Goal: Transaction & Acquisition: Book appointment/travel/reservation

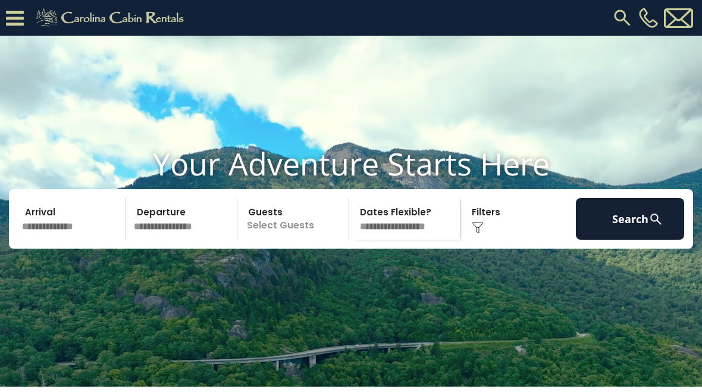
click at [627, 239] on button "Search" at bounding box center [630, 219] width 108 height 42
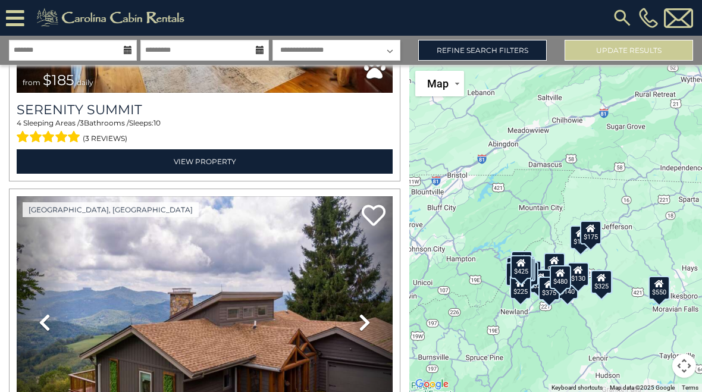
scroll to position [6662, 0]
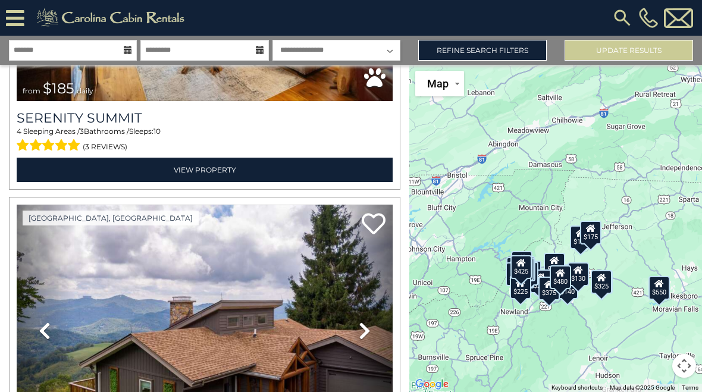
click at [231, 21] on div "[PHONE_NUMBER]" at bounding box center [446, 18] width 498 height 36
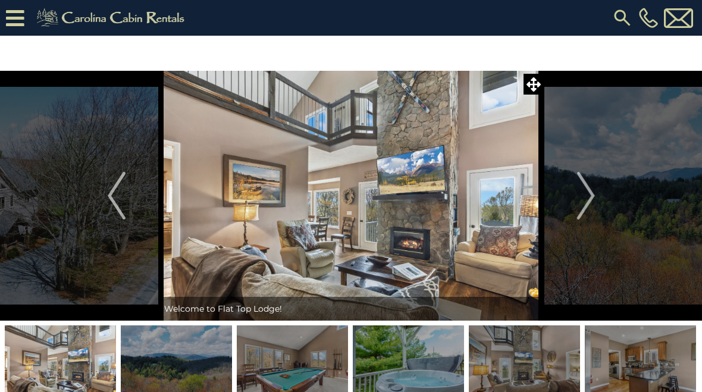
click at [587, 193] on img "Next" at bounding box center [585, 196] width 18 height 48
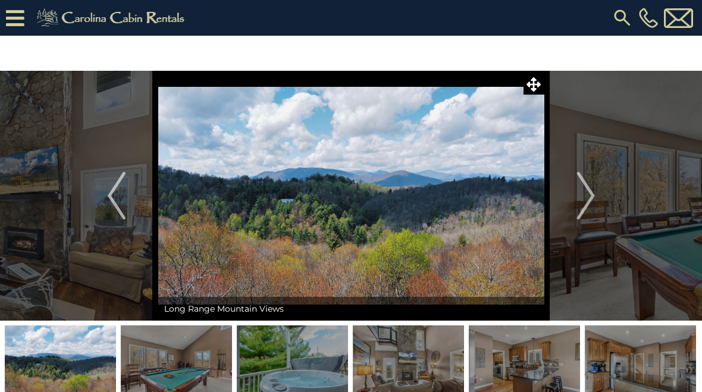
click at [588, 200] on img "Next" at bounding box center [585, 196] width 18 height 48
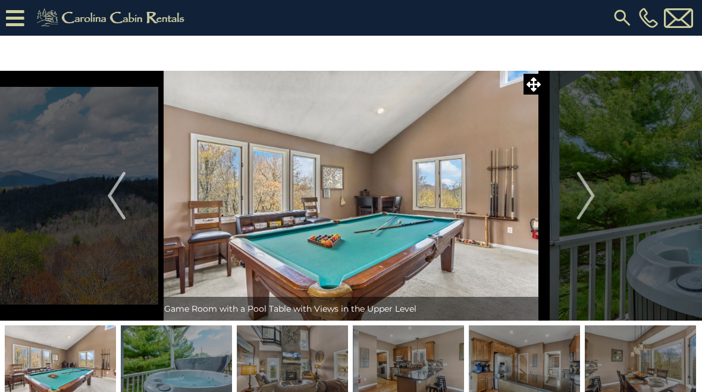
click at [584, 200] on img "Next" at bounding box center [585, 196] width 18 height 48
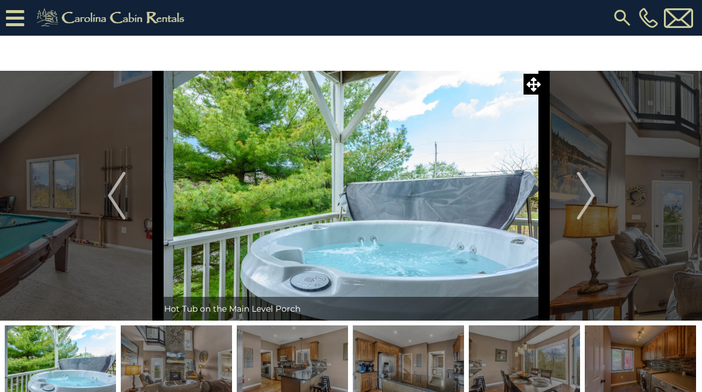
click at [587, 199] on img "Next" at bounding box center [585, 196] width 18 height 48
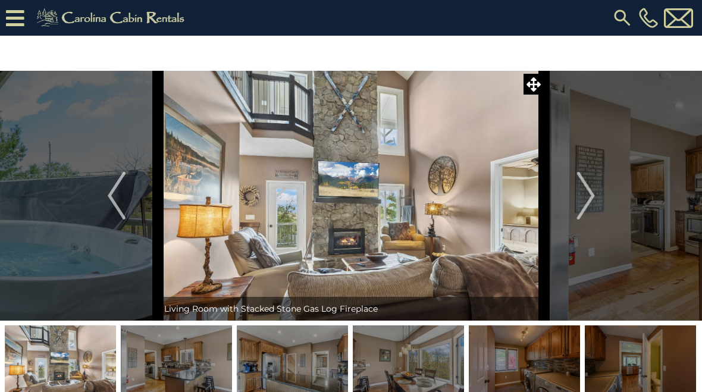
click at [587, 199] on img "Next" at bounding box center [585, 196] width 18 height 48
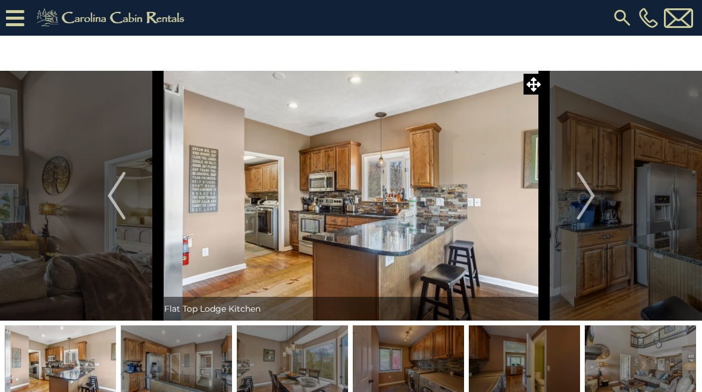
click at [587, 199] on img "Next" at bounding box center [585, 196] width 18 height 48
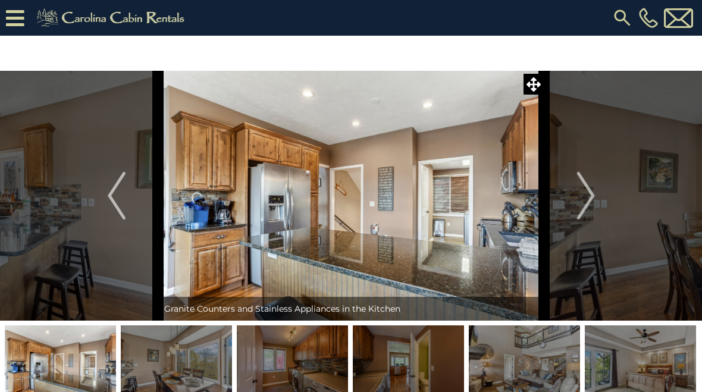
click at [587, 196] on img "Next" at bounding box center [585, 196] width 18 height 48
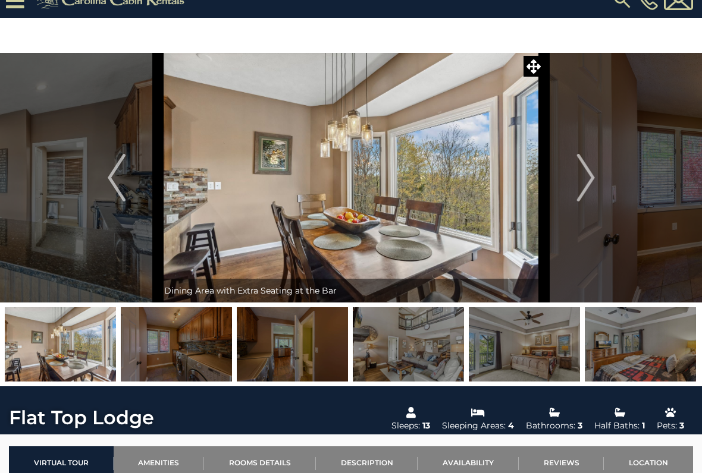
scroll to position [17, 0]
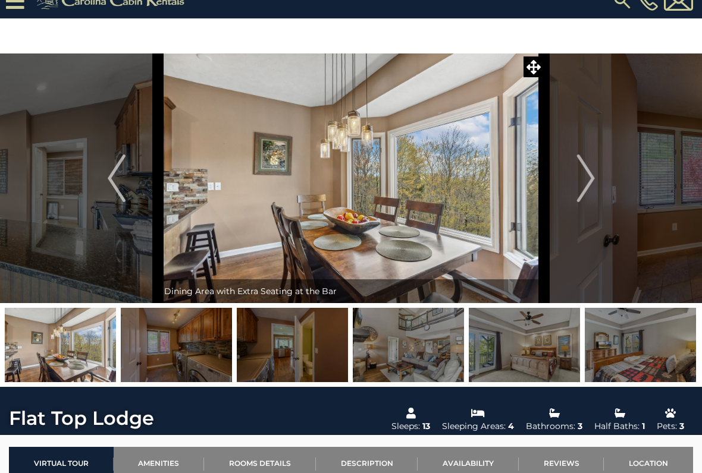
click at [586, 180] on img "Next" at bounding box center [585, 179] width 18 height 48
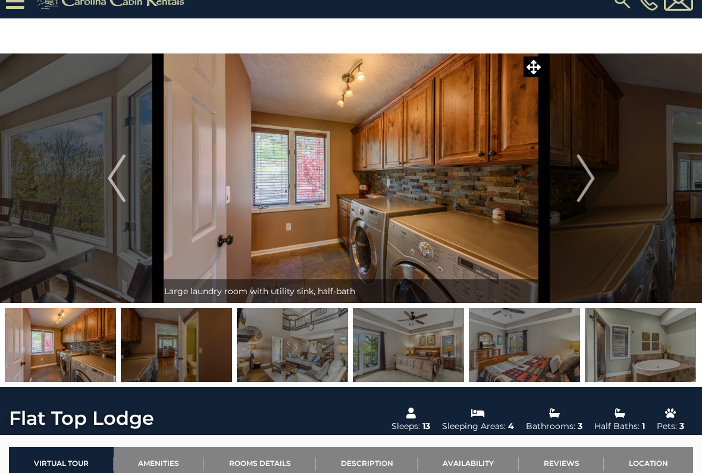
click at [584, 185] on img "Next" at bounding box center [585, 179] width 18 height 48
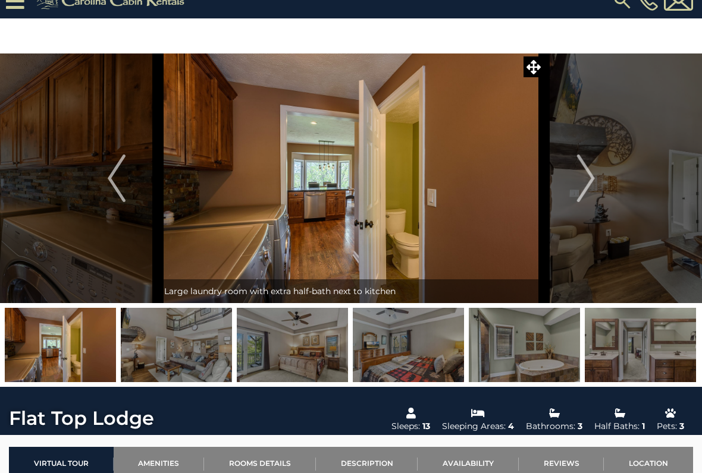
click at [584, 182] on img "Next" at bounding box center [585, 179] width 18 height 48
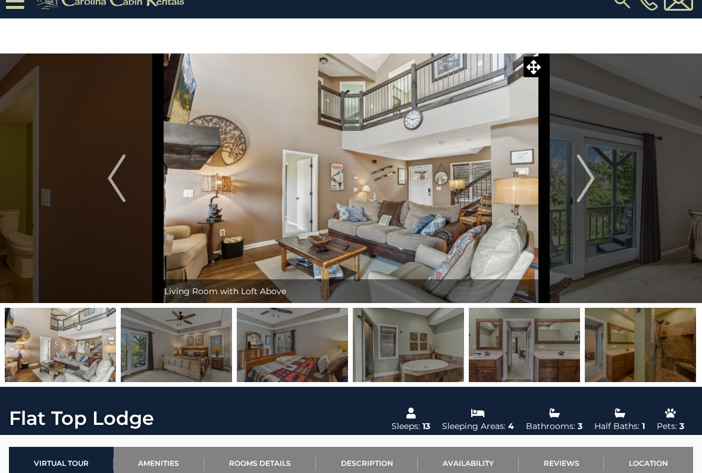
click at [589, 186] on img "Next" at bounding box center [585, 179] width 18 height 48
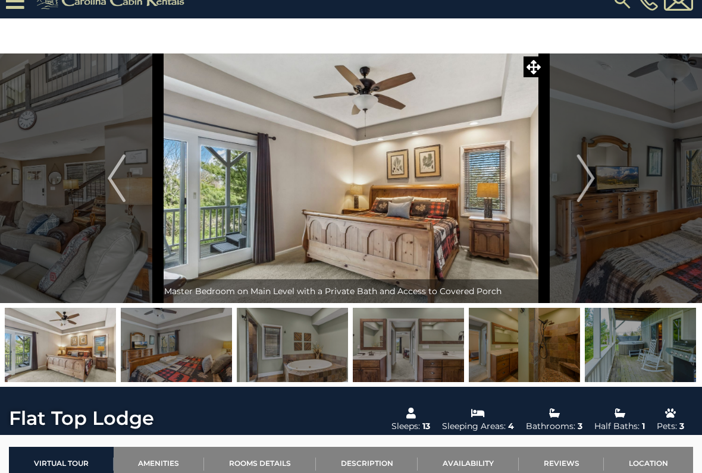
click at [585, 186] on img "Next" at bounding box center [585, 179] width 18 height 48
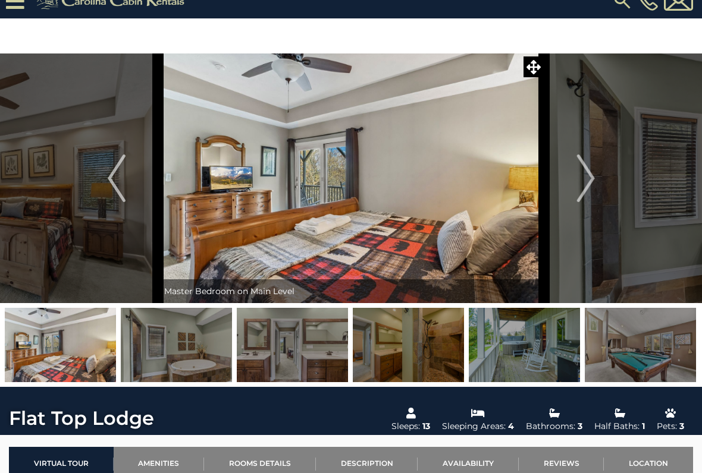
click at [588, 181] on img "Next" at bounding box center [585, 179] width 18 height 48
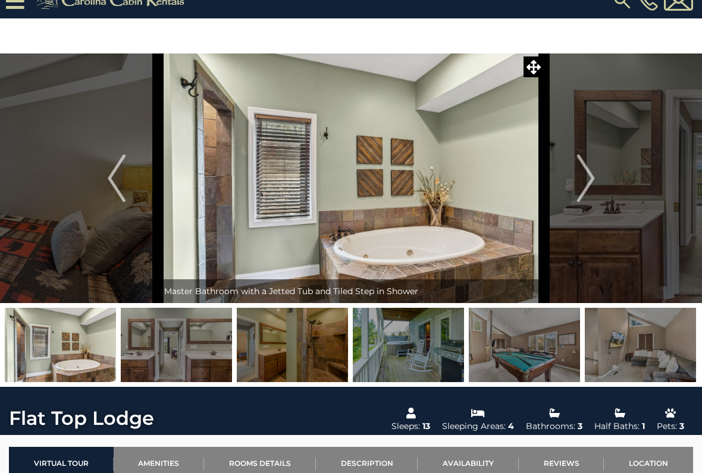
click at [581, 191] on img "Next" at bounding box center [585, 179] width 18 height 48
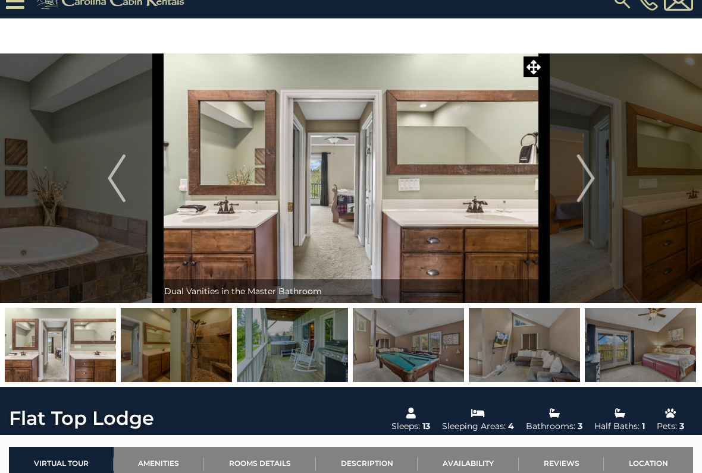
click at [582, 188] on img "Next" at bounding box center [585, 179] width 18 height 48
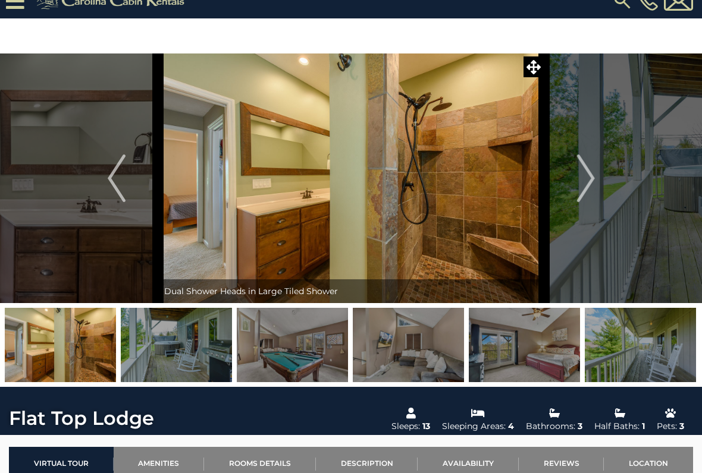
click at [584, 183] on img "Next" at bounding box center [585, 179] width 18 height 48
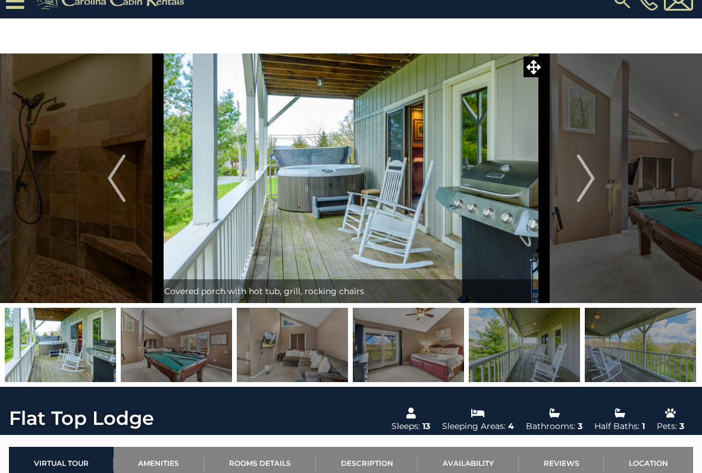
click at [580, 192] on img "Next" at bounding box center [585, 179] width 18 height 48
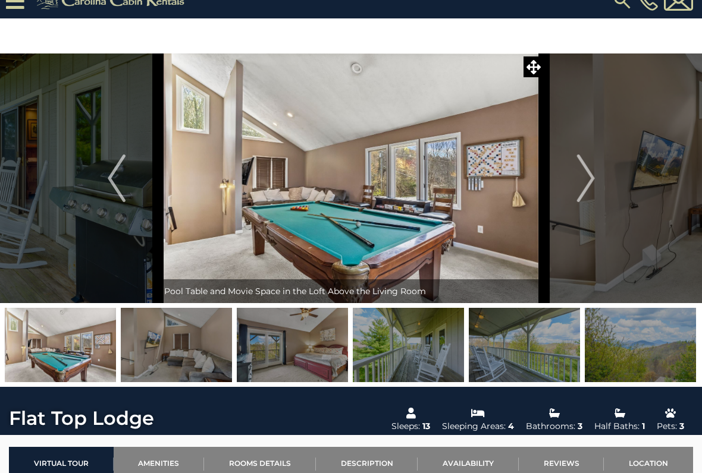
click at [584, 185] on img "Next" at bounding box center [585, 179] width 18 height 48
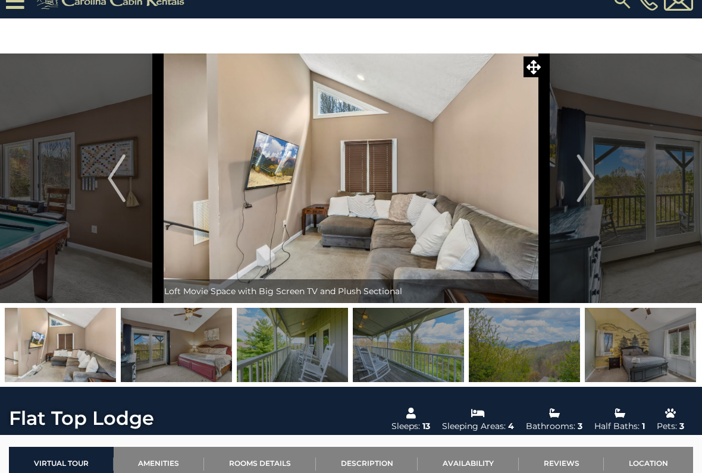
click at [587, 184] on img "Next" at bounding box center [585, 179] width 18 height 48
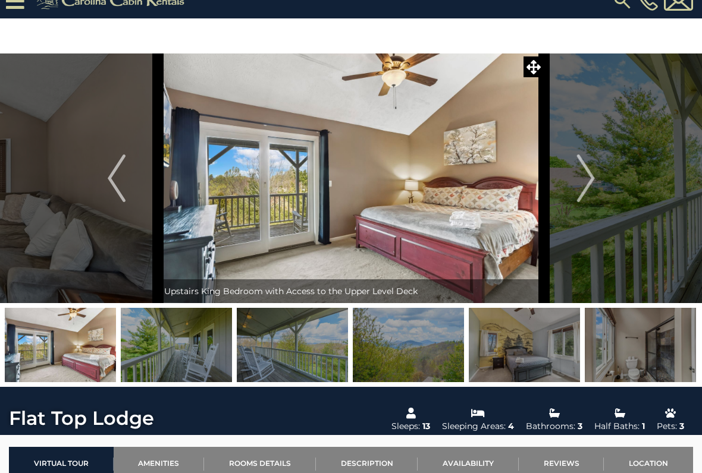
click at [585, 186] on img "Next" at bounding box center [585, 179] width 18 height 48
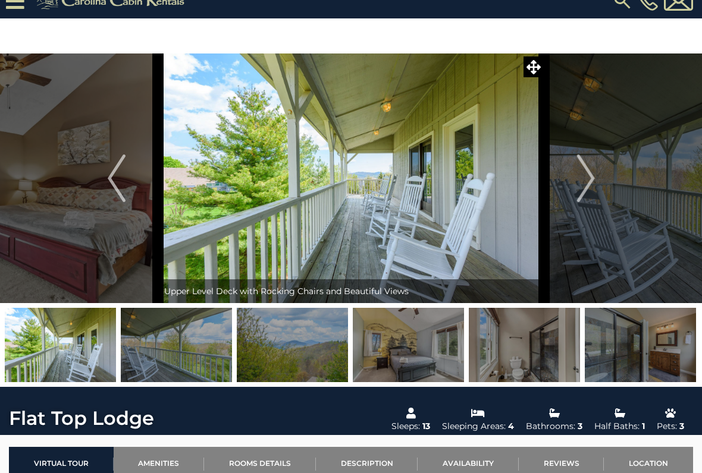
click at [586, 187] on img "Next" at bounding box center [585, 179] width 18 height 48
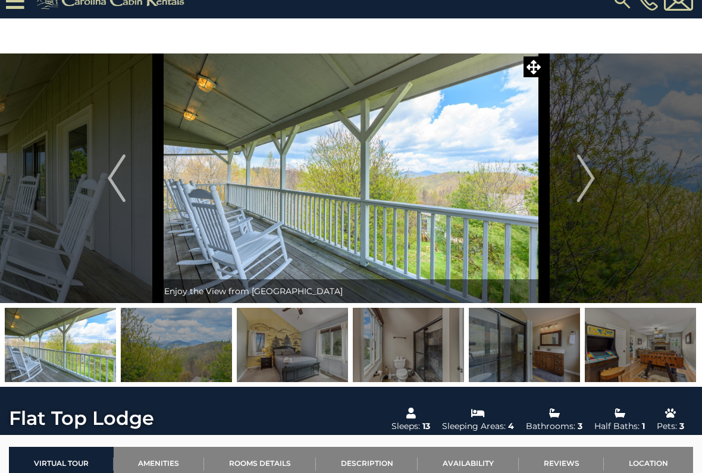
click at [588, 183] on img "Next" at bounding box center [585, 179] width 18 height 48
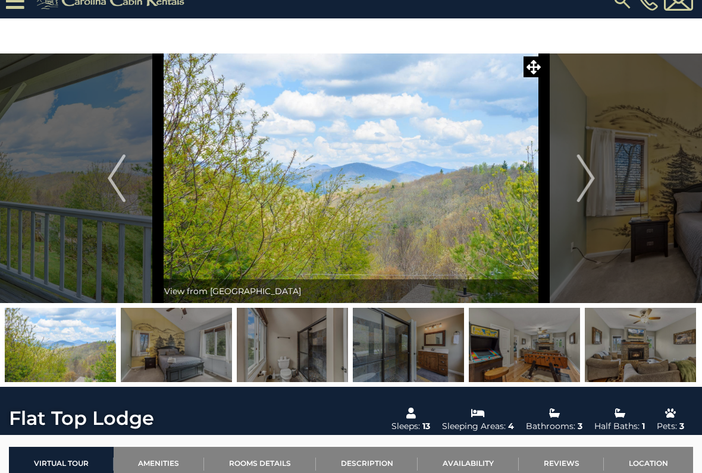
click at [586, 186] on img "Next" at bounding box center [585, 179] width 18 height 48
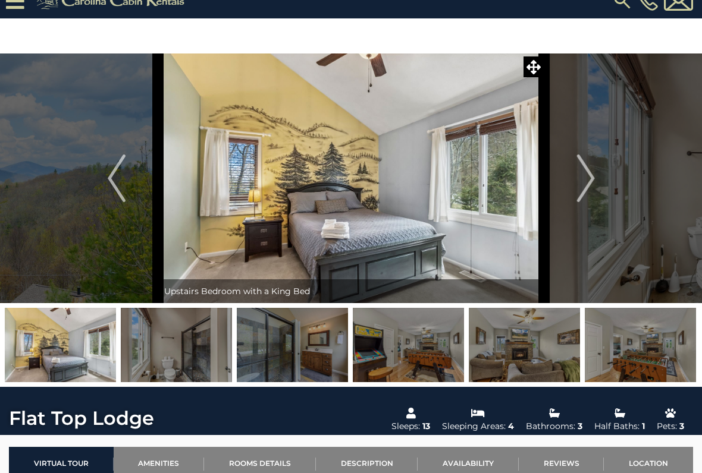
click at [584, 190] on img "Next" at bounding box center [585, 179] width 18 height 48
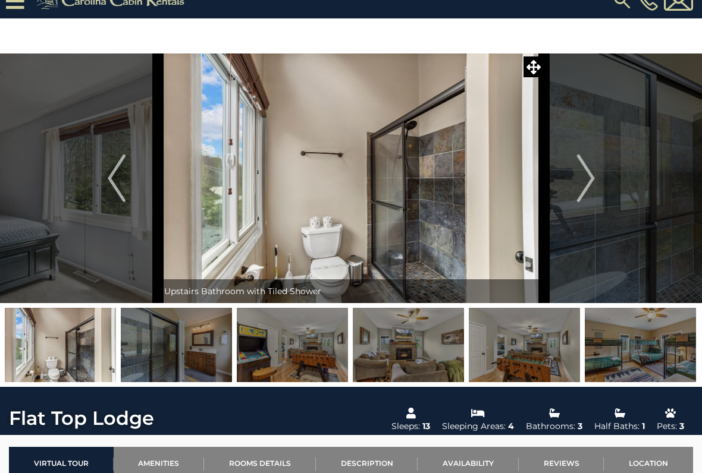
click at [584, 187] on img "Next" at bounding box center [585, 179] width 18 height 48
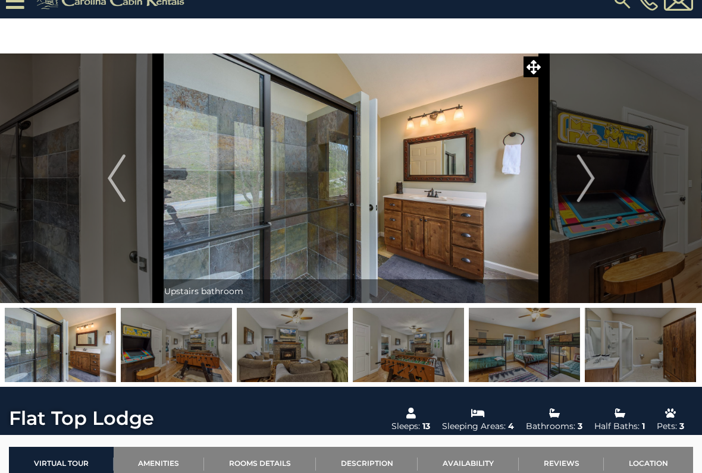
click at [596, 180] on button "Next" at bounding box center [585, 179] width 83 height 250
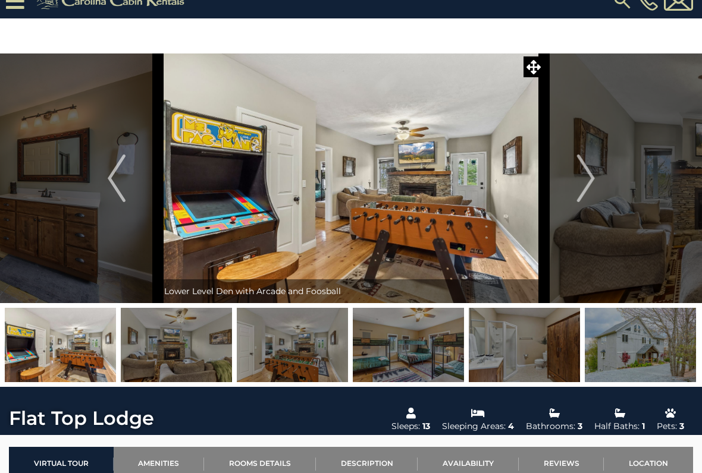
click at [586, 186] on img "Next" at bounding box center [585, 179] width 18 height 48
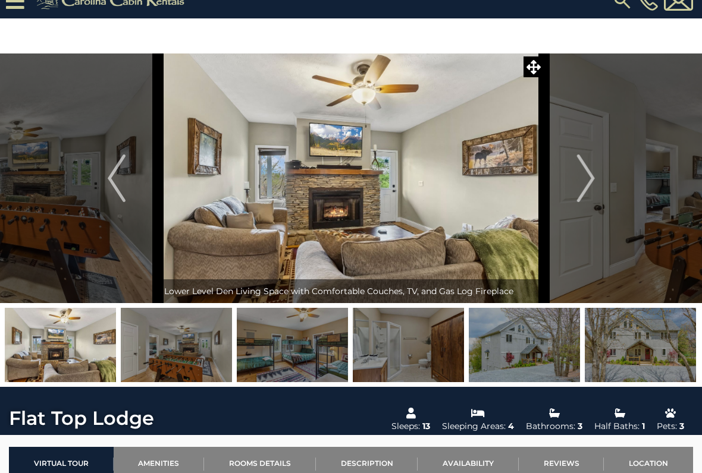
click at [583, 187] on img "Next" at bounding box center [585, 179] width 18 height 48
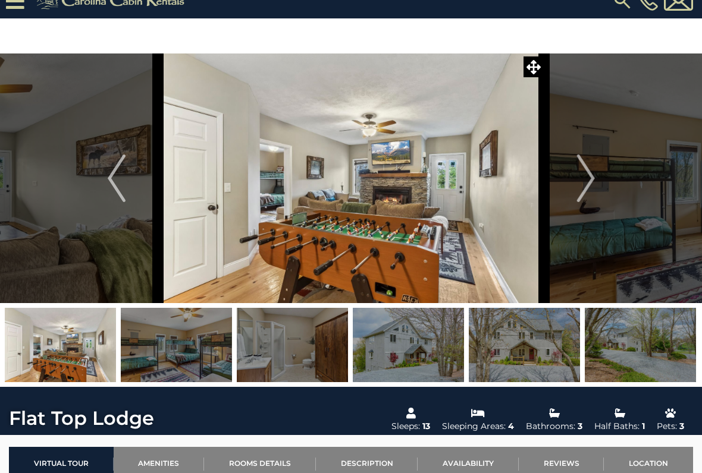
click at [584, 182] on img "Next" at bounding box center [585, 179] width 18 height 48
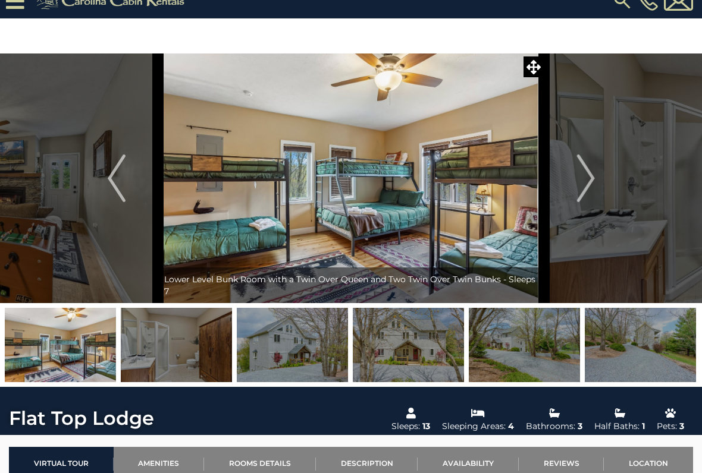
click at [584, 186] on img "Next" at bounding box center [585, 179] width 18 height 48
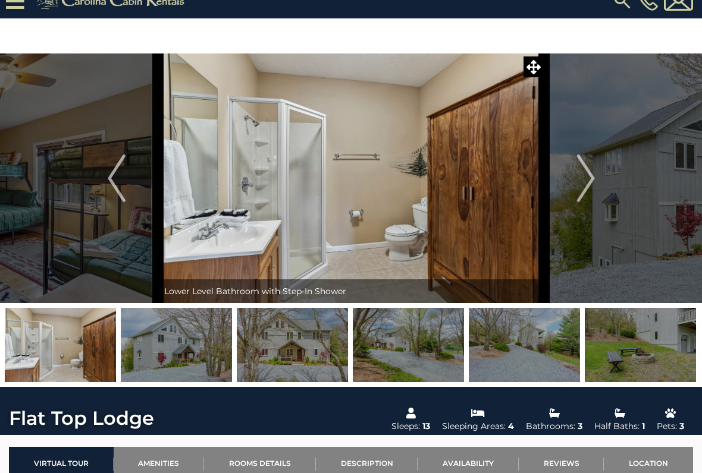
click at [580, 190] on img "Next" at bounding box center [585, 179] width 18 height 48
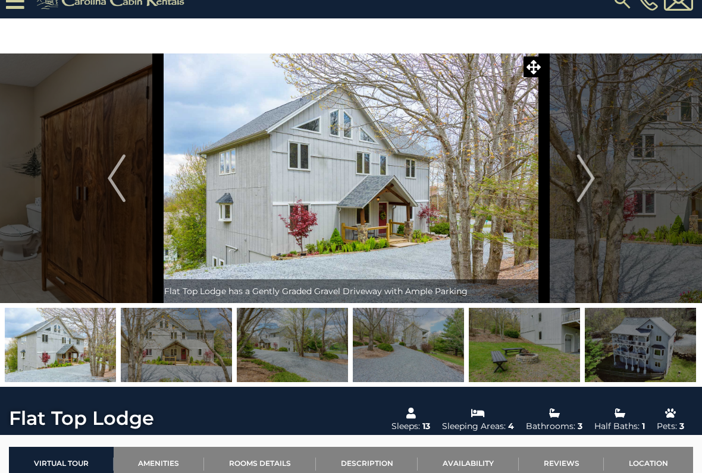
click at [584, 186] on img "Next" at bounding box center [585, 179] width 18 height 48
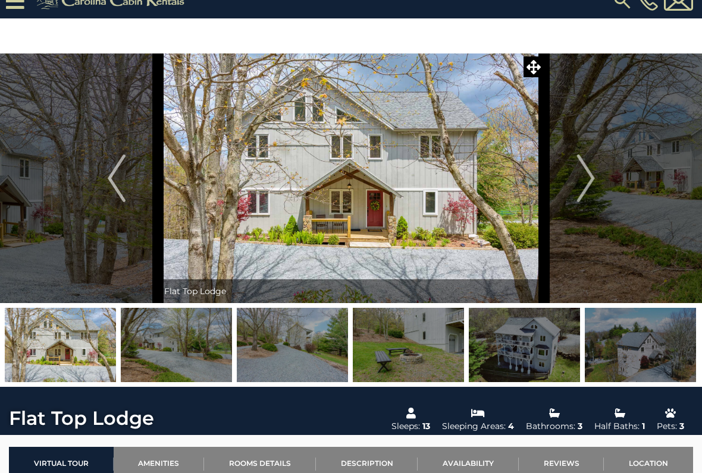
click at [585, 181] on img "Next" at bounding box center [585, 179] width 18 height 48
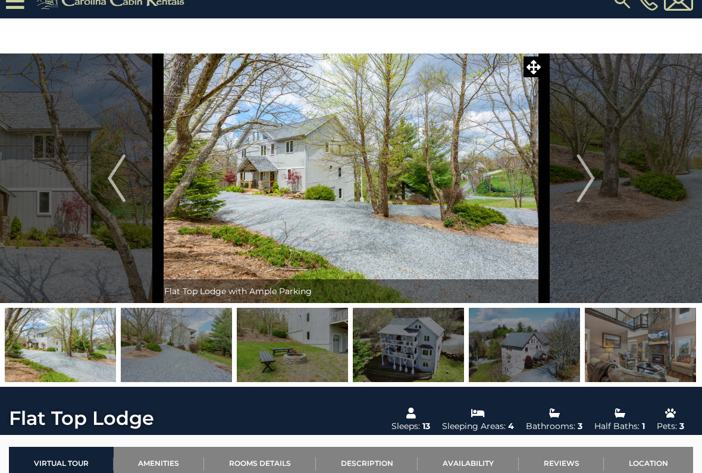
click at [580, 186] on img "Next" at bounding box center [585, 179] width 18 height 48
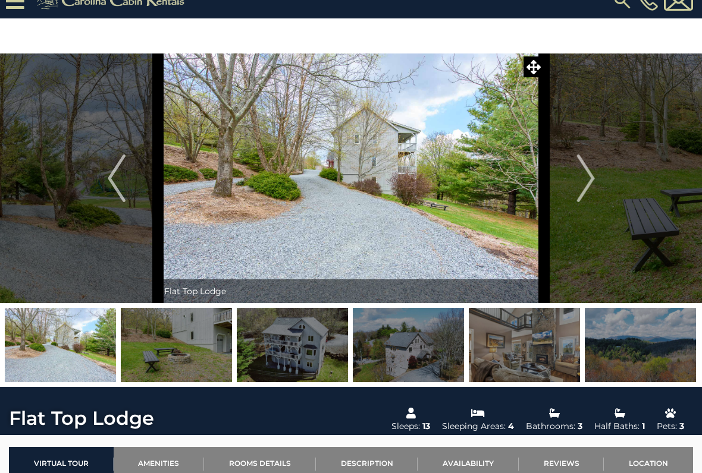
click at [580, 182] on img "Next" at bounding box center [585, 179] width 18 height 48
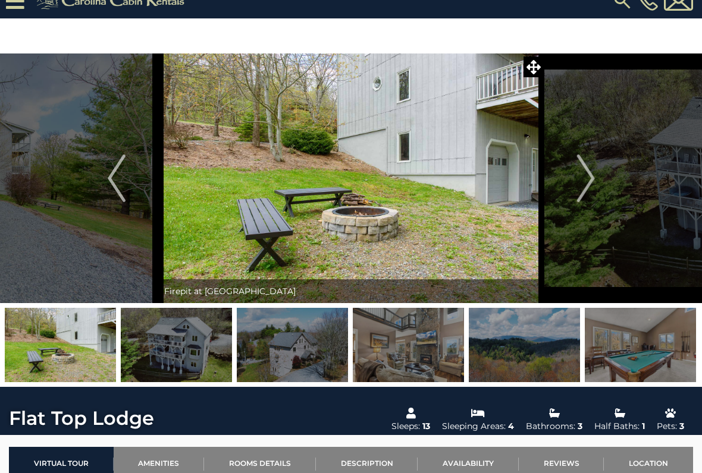
click at [582, 186] on img "Next" at bounding box center [585, 179] width 18 height 48
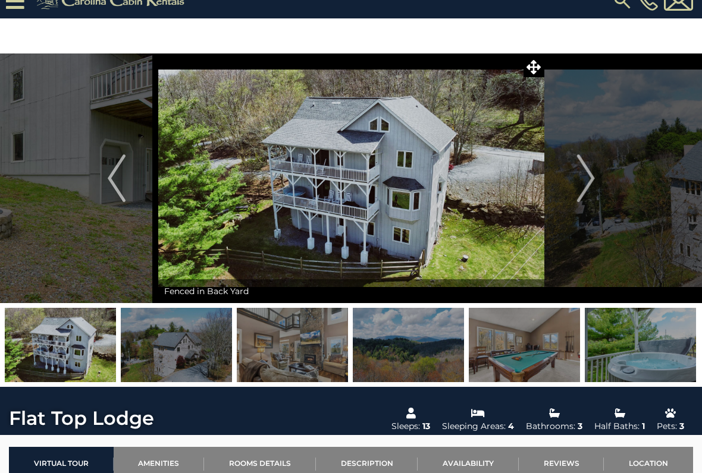
click at [584, 186] on img "Next" at bounding box center [585, 179] width 18 height 48
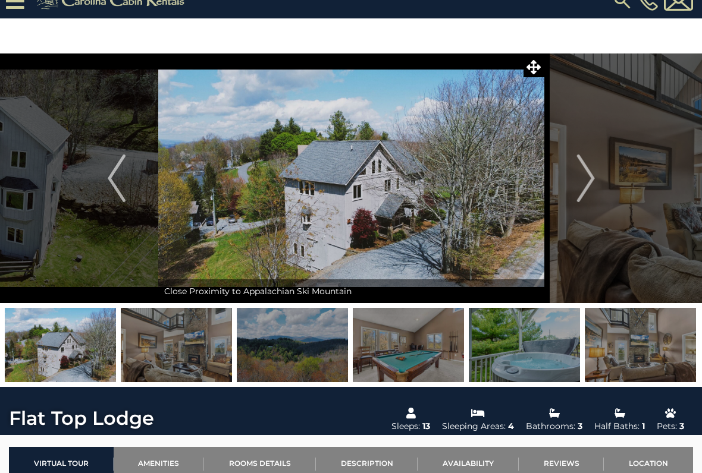
click at [589, 191] on img "Next" at bounding box center [585, 179] width 18 height 48
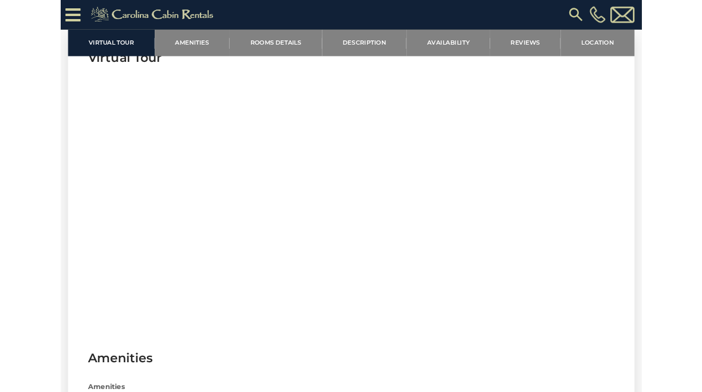
scroll to position [465, 0]
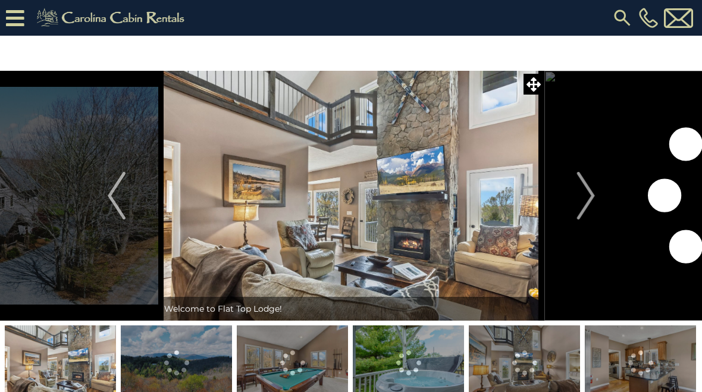
click at [583, 197] on img "Next" at bounding box center [585, 196] width 18 height 48
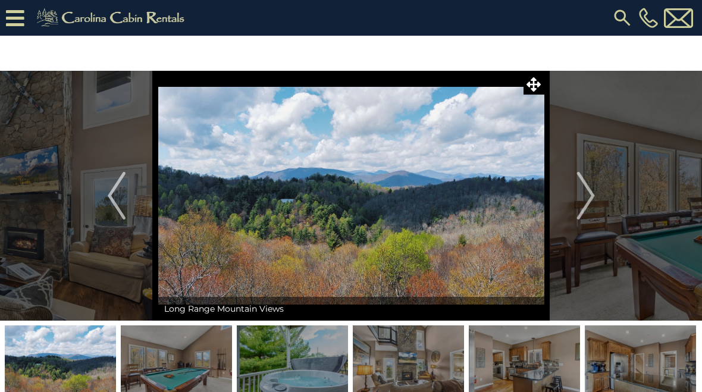
click at [585, 203] on img "Next" at bounding box center [585, 196] width 18 height 48
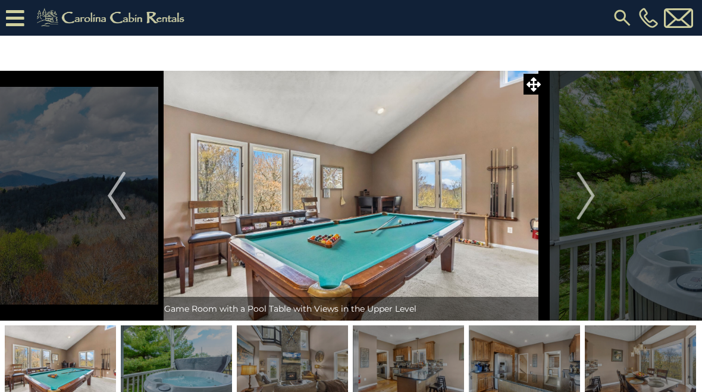
click at [584, 201] on img "Next" at bounding box center [585, 196] width 18 height 48
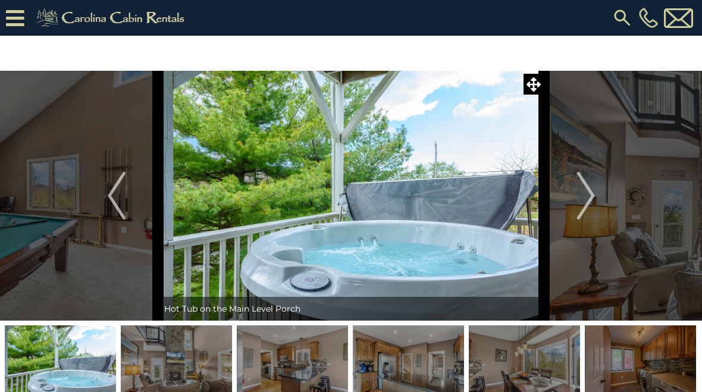
click at [581, 199] on img "Next" at bounding box center [585, 196] width 18 height 48
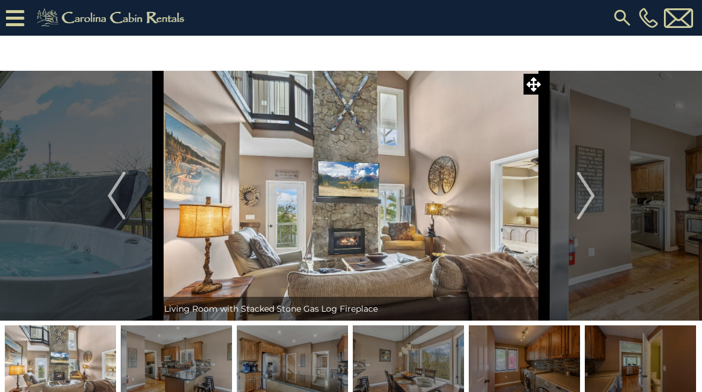
click at [576, 203] on button "Next" at bounding box center [585, 196] width 83 height 250
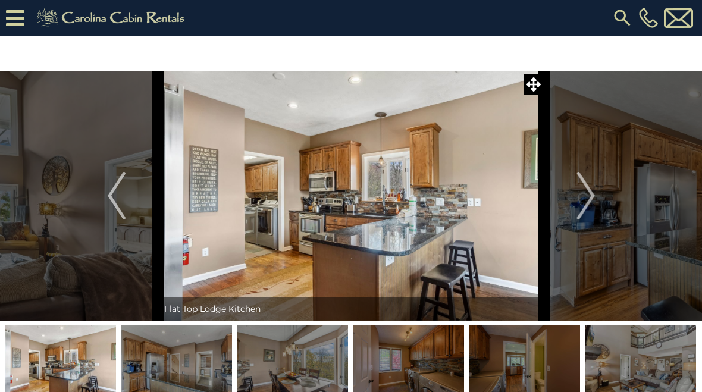
click at [584, 200] on img "Next" at bounding box center [585, 196] width 18 height 48
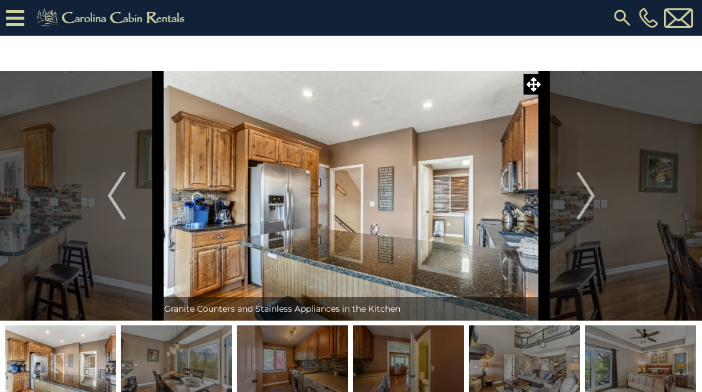
click at [574, 205] on button "Next" at bounding box center [585, 196] width 83 height 250
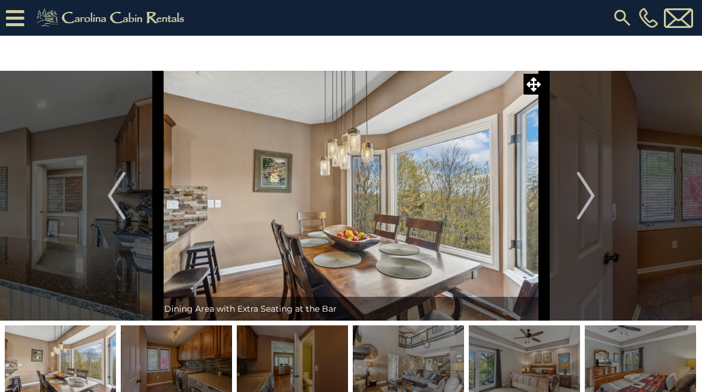
click at [588, 199] on img "Next" at bounding box center [585, 196] width 18 height 48
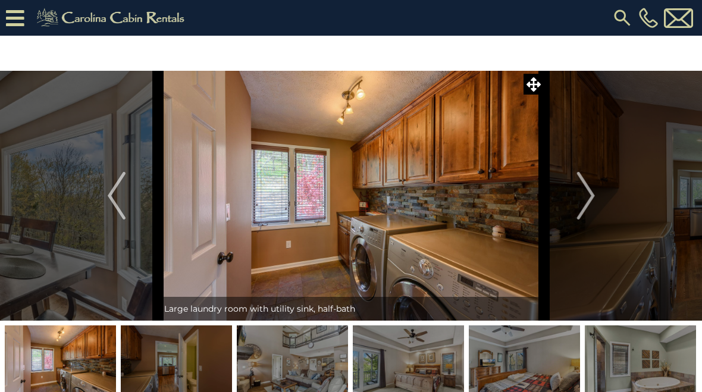
click at [577, 205] on img "Next" at bounding box center [585, 196] width 18 height 48
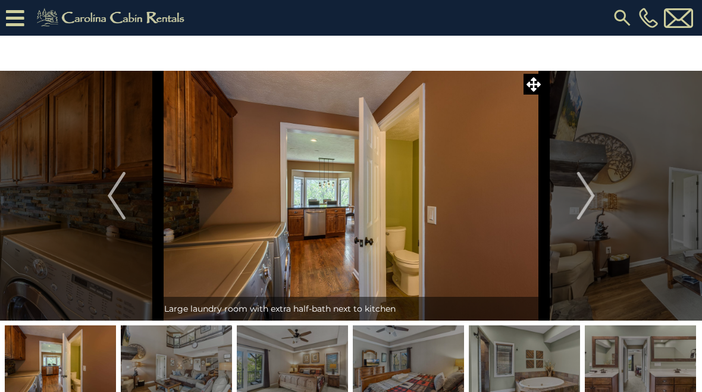
click at [584, 202] on img "Next" at bounding box center [585, 196] width 18 height 48
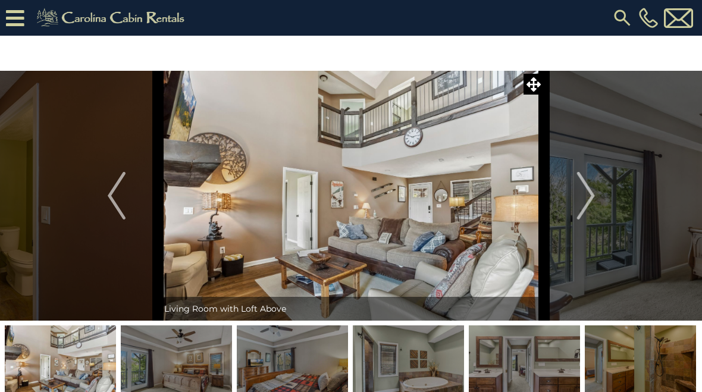
click at [582, 200] on img "Next" at bounding box center [585, 196] width 18 height 48
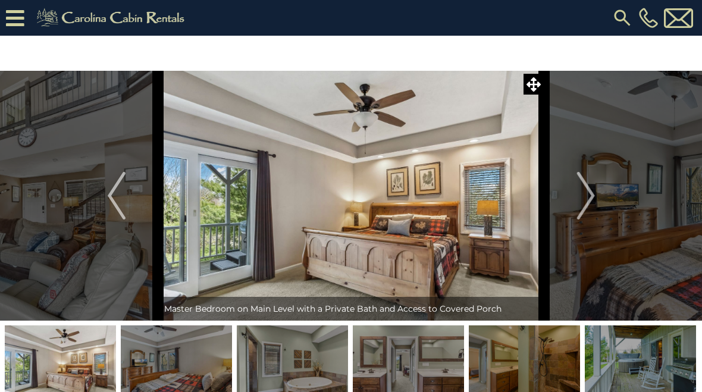
click at [583, 202] on img "Next" at bounding box center [585, 196] width 18 height 48
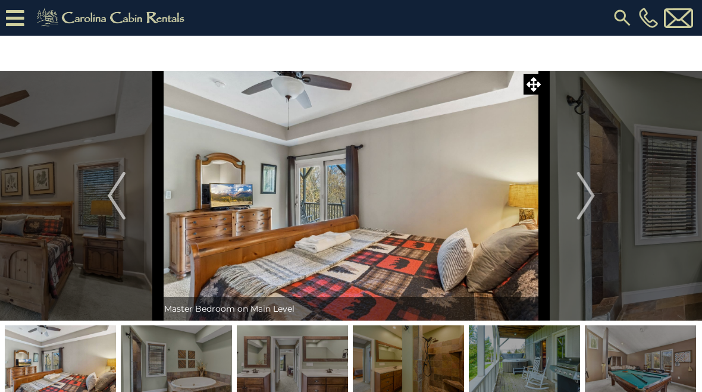
click at [576, 206] on button "Next" at bounding box center [585, 196] width 83 height 250
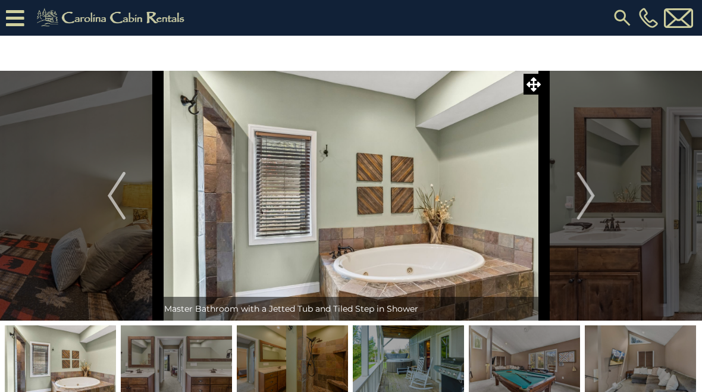
click at [568, 204] on button "Next" at bounding box center [585, 196] width 83 height 250
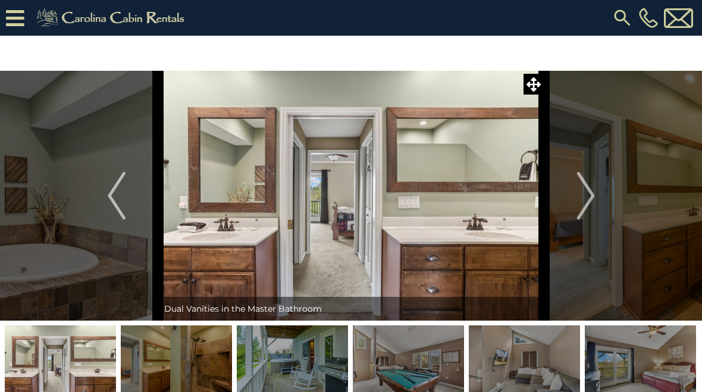
click at [568, 206] on button "Next" at bounding box center [585, 196] width 83 height 250
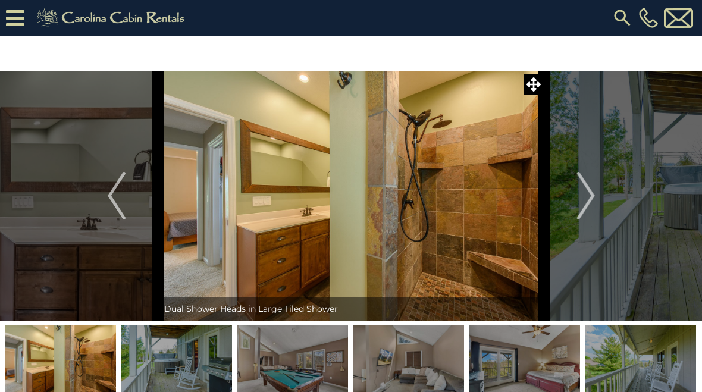
click at [568, 206] on button "Next" at bounding box center [585, 196] width 83 height 250
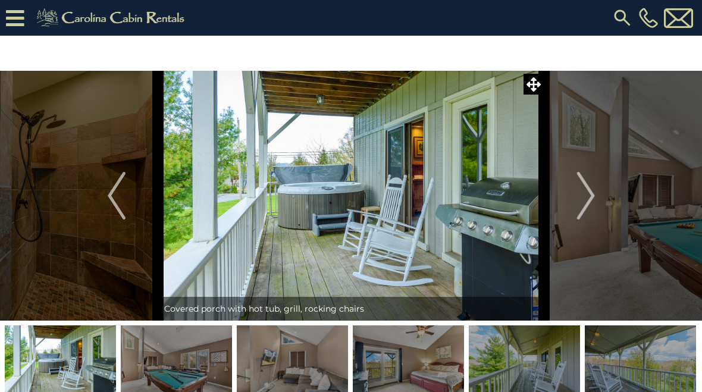
click at [582, 199] on img "Next" at bounding box center [585, 196] width 18 height 48
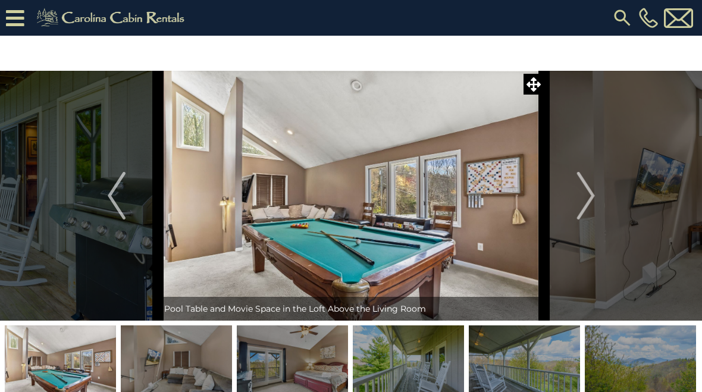
click at [576, 200] on button "Next" at bounding box center [585, 196] width 83 height 250
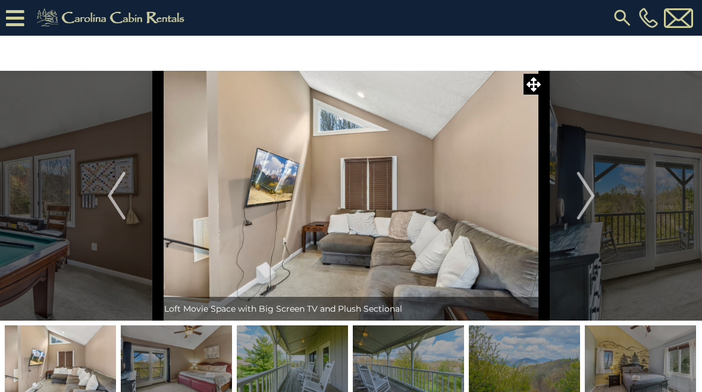
click at [581, 198] on img "Next" at bounding box center [585, 196] width 18 height 48
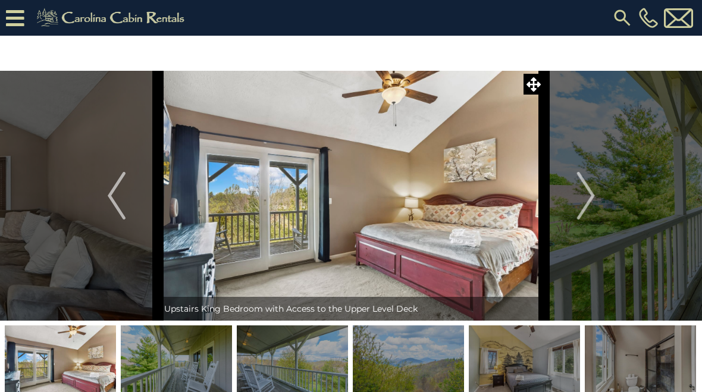
click at [580, 205] on img "Next" at bounding box center [585, 196] width 18 height 48
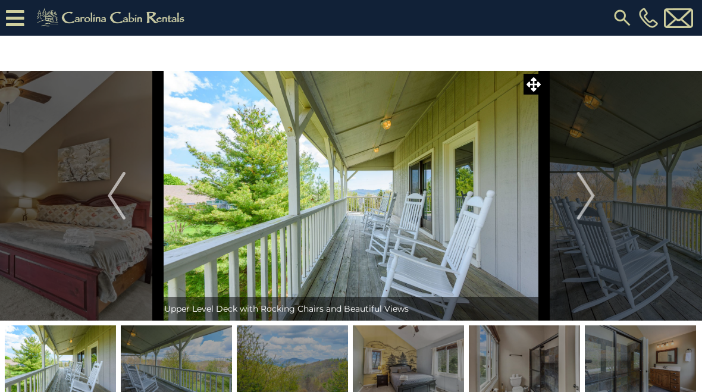
click at [581, 204] on img "Next" at bounding box center [585, 196] width 18 height 48
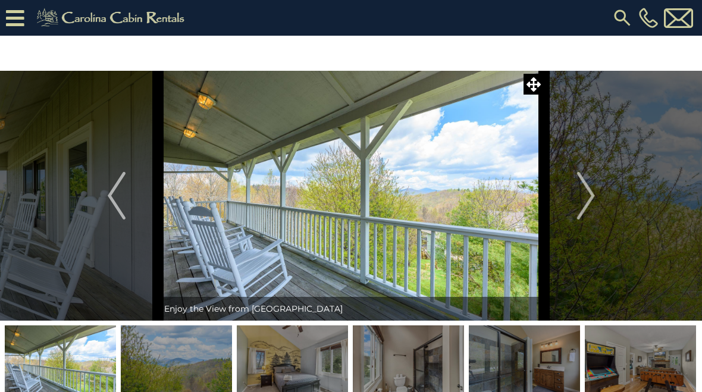
click at [576, 205] on button "Next" at bounding box center [585, 196] width 83 height 250
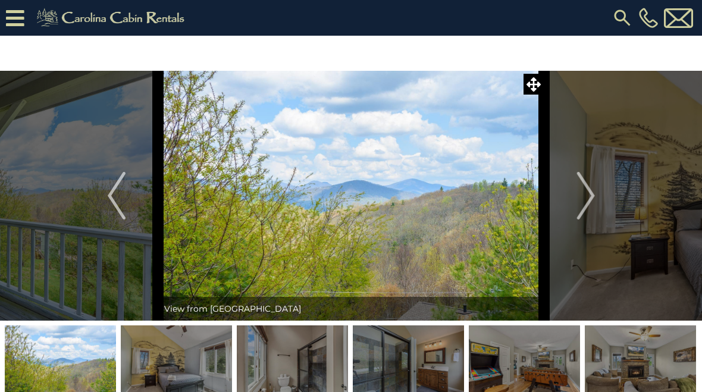
click at [586, 206] on img "Next" at bounding box center [585, 196] width 18 height 48
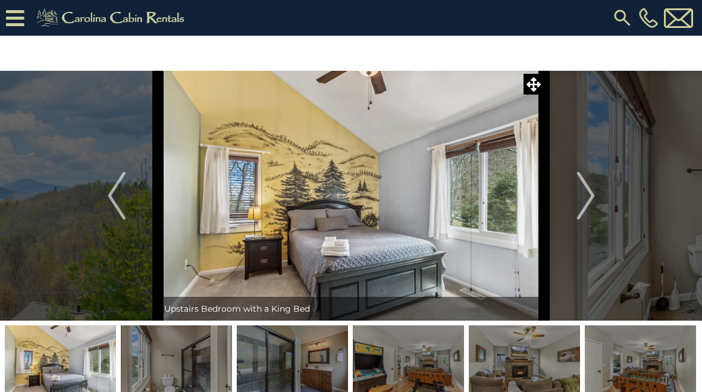
click at [579, 207] on img "Next" at bounding box center [585, 196] width 18 height 48
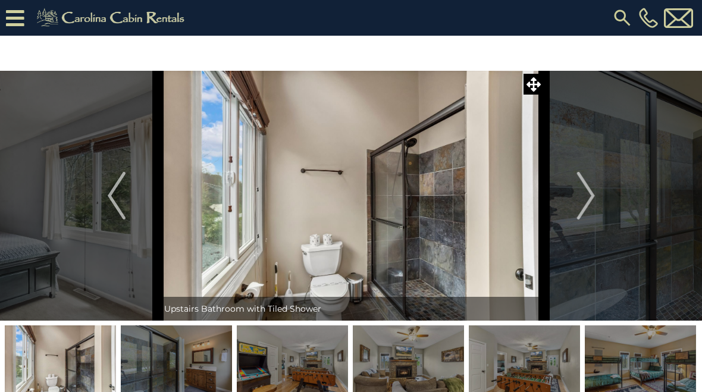
click at [474, 274] on img at bounding box center [351, 196] width 386 height 250
click at [581, 209] on img "Next" at bounding box center [585, 196] width 18 height 48
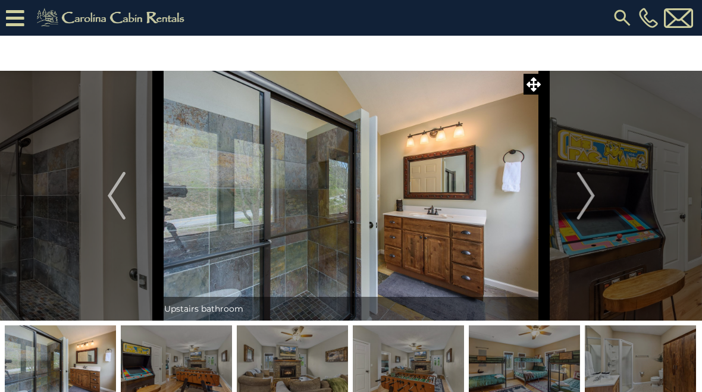
click at [577, 209] on img "Next" at bounding box center [585, 196] width 18 height 48
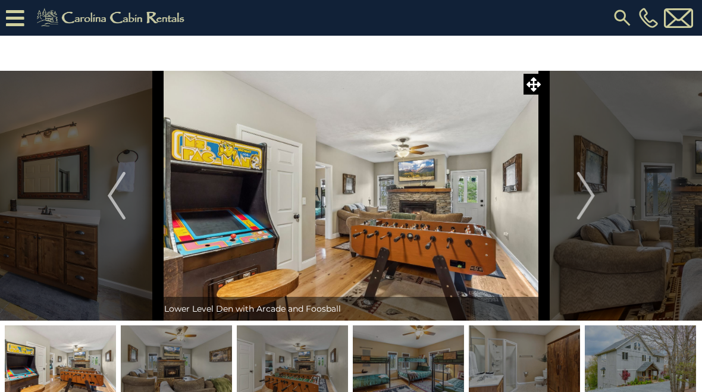
click at [582, 204] on img "Next" at bounding box center [585, 196] width 18 height 48
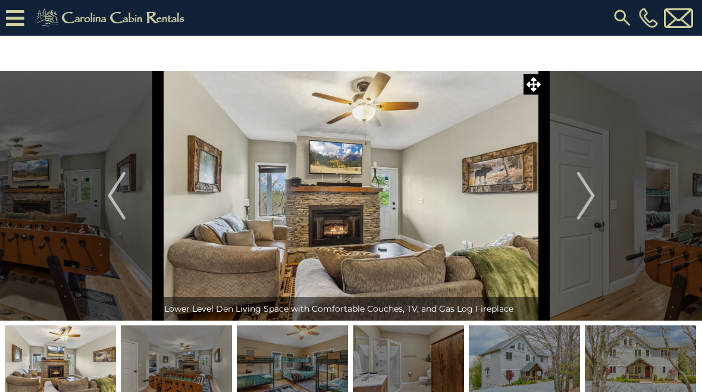
click at [573, 209] on button "Next" at bounding box center [585, 196] width 83 height 250
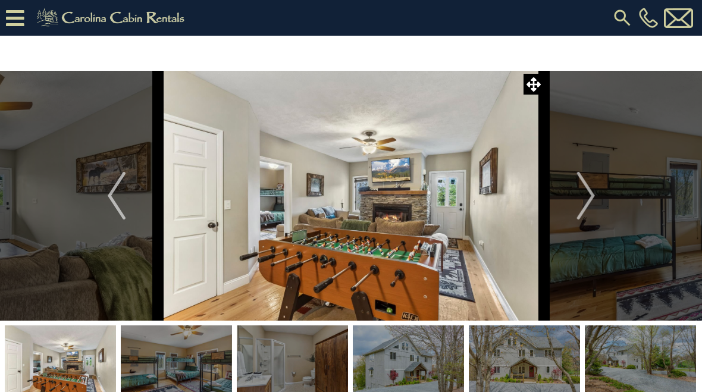
click at [574, 206] on button "Next" at bounding box center [585, 196] width 83 height 250
